Goal: Information Seeking & Learning: Find specific fact

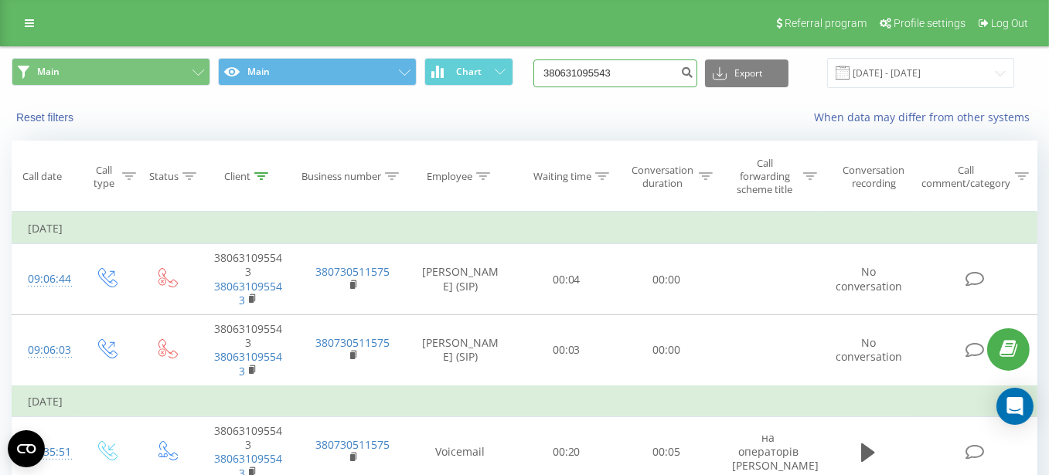
drag, startPoint x: 647, startPoint y: 76, endPoint x: 345, endPoint y: 57, distance: 302.8
click at [336, 53] on div "Main Main Chart 380631095543 Export .csv .xls .xlsx 20.05.2025 - 20.08.2025" at bounding box center [524, 73] width 1047 height 52
paste input "380963751880"
type input "380963751880"
click at [693, 73] on icon "submit" at bounding box center [686, 70] width 13 height 9
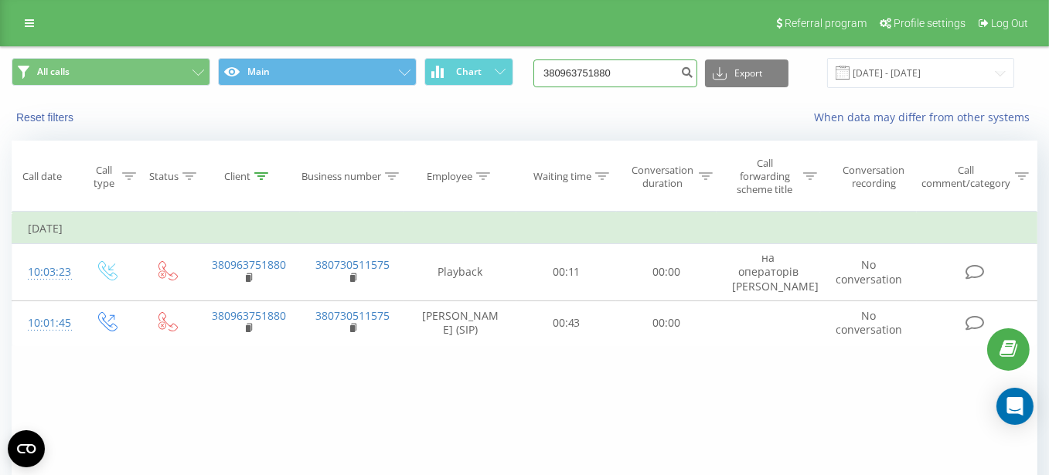
drag, startPoint x: 645, startPoint y: 72, endPoint x: 390, endPoint y: 15, distance: 260.6
click at [390, 15] on div "Referral program Profile settings Log Out All calls Main Chart 380963751880 Exp…" at bounding box center [524, 309] width 1049 height 618
paste input "53331132"
type input "380953331132"
click at [693, 75] on icon "submit" at bounding box center [686, 70] width 13 height 9
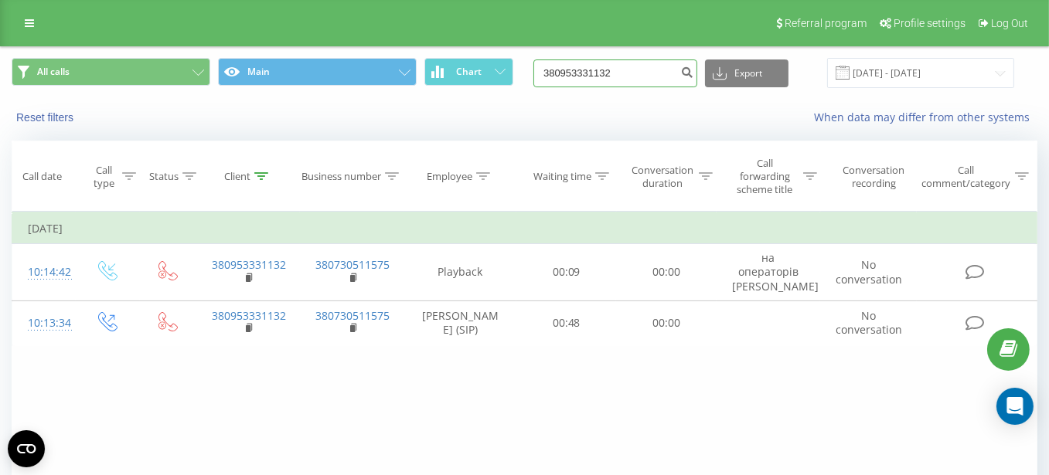
drag, startPoint x: 635, startPoint y: 71, endPoint x: 410, endPoint y: 53, distance: 226.4
click at [330, 45] on div "Referral program Profile settings Log Out All calls Main Chart 380953331132 Exp…" at bounding box center [524, 309] width 1049 height 618
paste input "633830254"
type input "380633830254"
click at [693, 70] on icon "submit" at bounding box center [686, 70] width 13 height 9
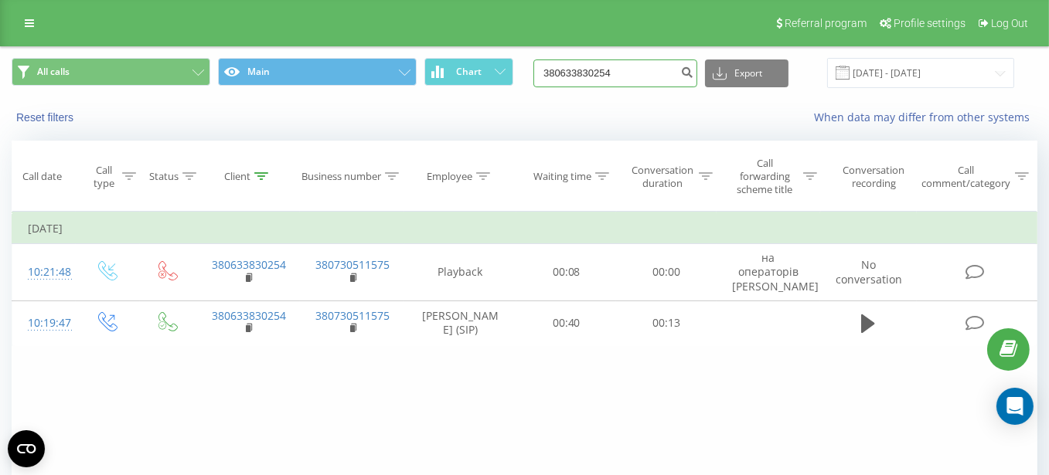
drag, startPoint x: 617, startPoint y: 66, endPoint x: 414, endPoint y: 26, distance: 207.2
click at [410, 24] on div "Referral program Profile settings Log Out All calls Main Chart 380633830254 Exp…" at bounding box center [524, 309] width 1049 height 618
paste input "93624573"
type input "380936245734"
click at [693, 72] on icon "submit" at bounding box center [686, 70] width 13 height 9
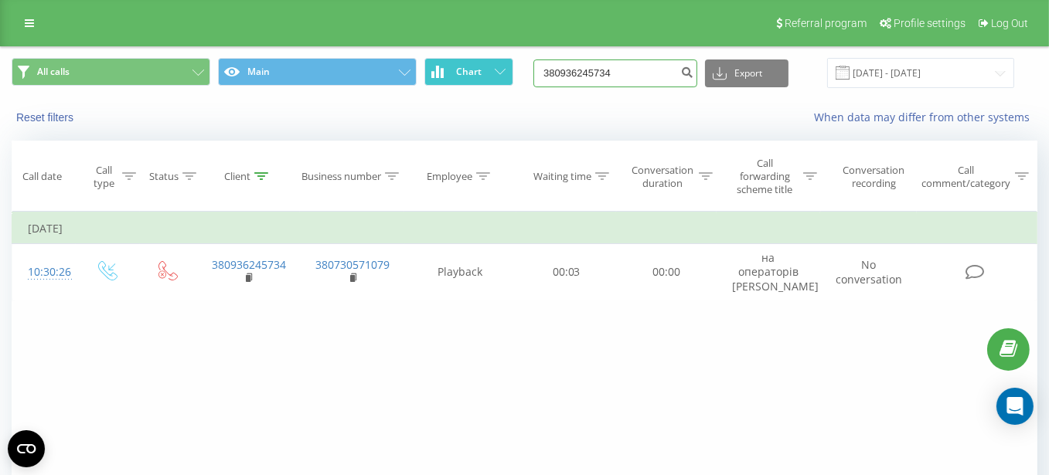
drag, startPoint x: 591, startPoint y: 70, endPoint x: 486, endPoint y: 60, distance: 105.6
click at [486, 60] on div "All calls Main Chart 380936245734 Export .csv .xls .xlsx [DATE] - [DATE]" at bounding box center [525, 73] width 1026 height 30
paste input "380674896250"
type input "380674896250"
click at [693, 74] on icon "submit" at bounding box center [686, 70] width 13 height 9
